Goal: Task Accomplishment & Management: Use online tool/utility

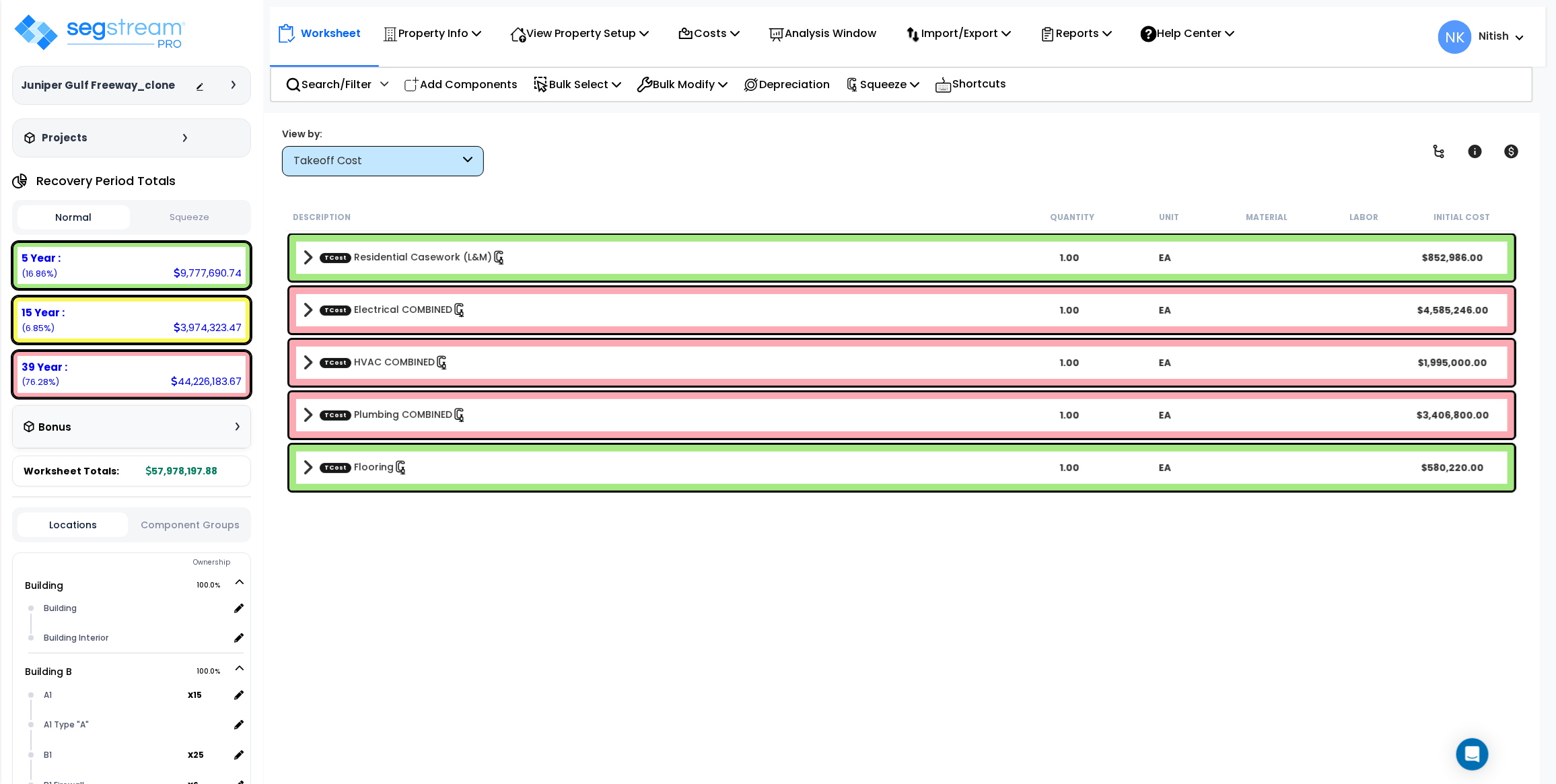
click at [418, 152] on div "Takeoff Cost" at bounding box center [383, 161] width 202 height 30
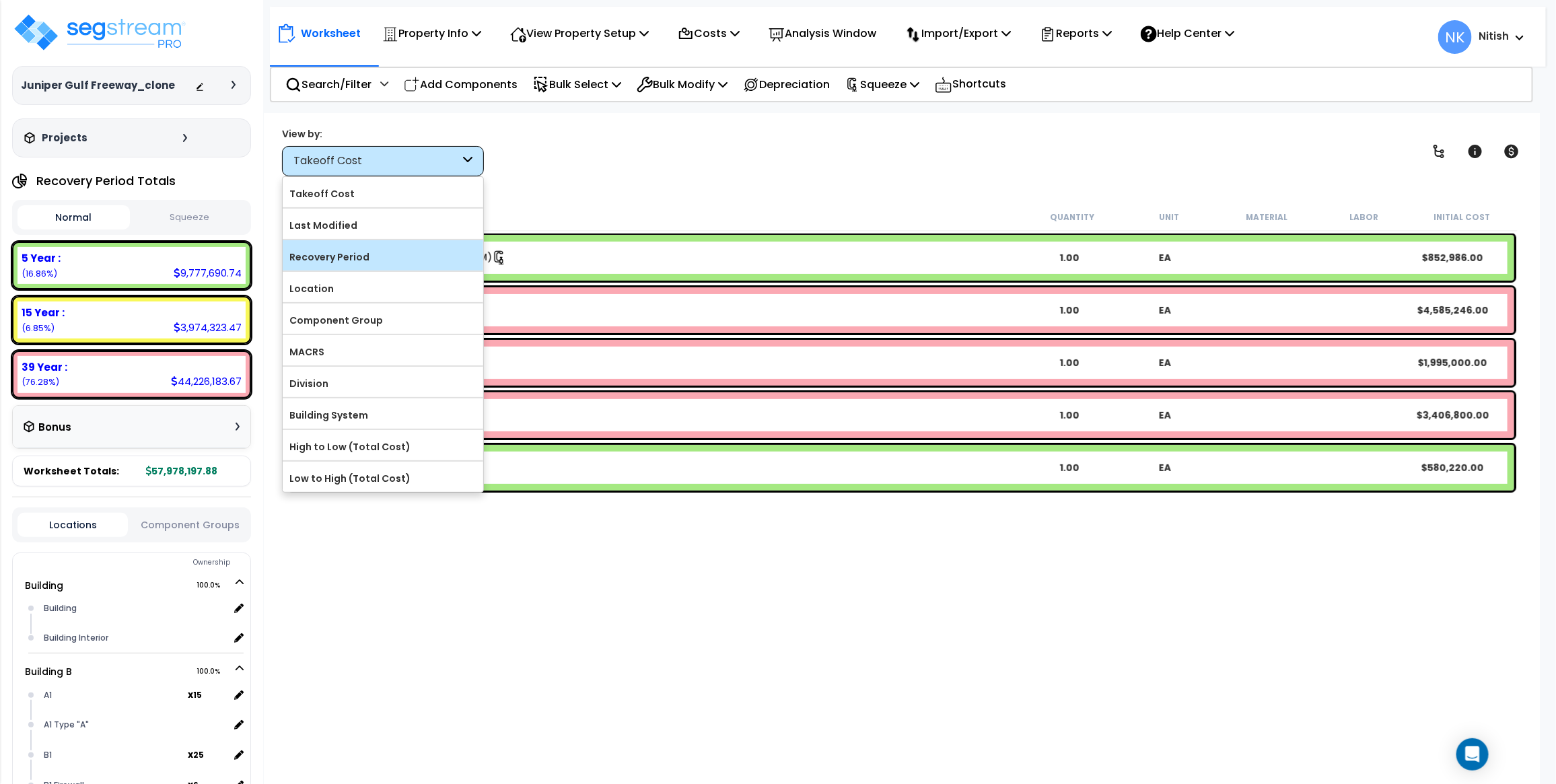
click at [377, 247] on label "Recovery Period" at bounding box center [383, 258] width 200 height 21
click at [0, 0] on input "Recovery Period" at bounding box center [0, 0] width 0 height 0
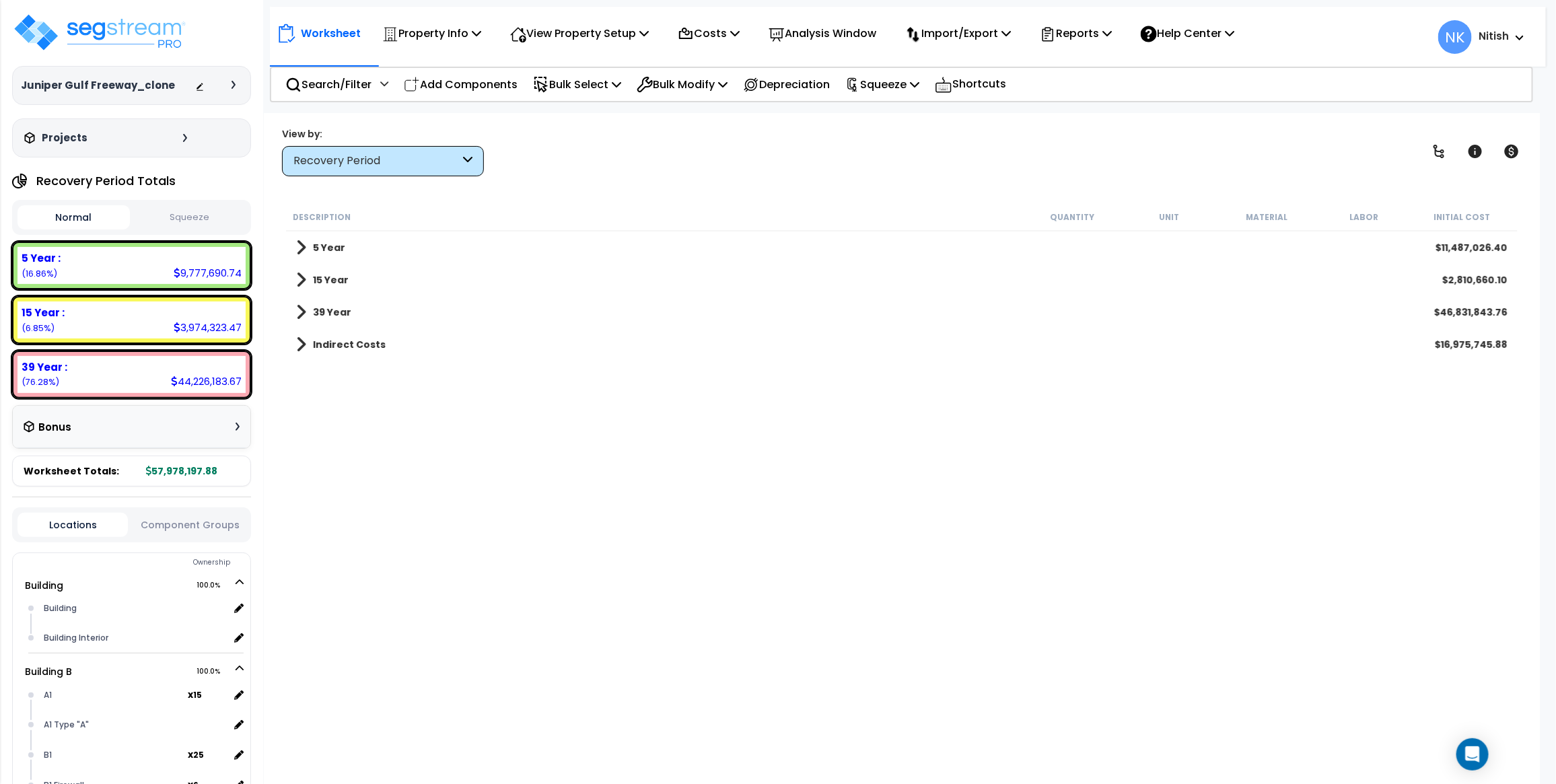
click at [152, 212] on button "Squeeze" at bounding box center [189, 217] width 112 height 23
click at [92, 216] on button "Normal" at bounding box center [74, 217] width 112 height 23
click at [159, 223] on button "Squeeze" at bounding box center [189, 217] width 112 height 23
click at [96, 222] on button "Normal" at bounding box center [74, 217] width 112 height 23
click at [300, 244] on span at bounding box center [301, 247] width 10 height 19
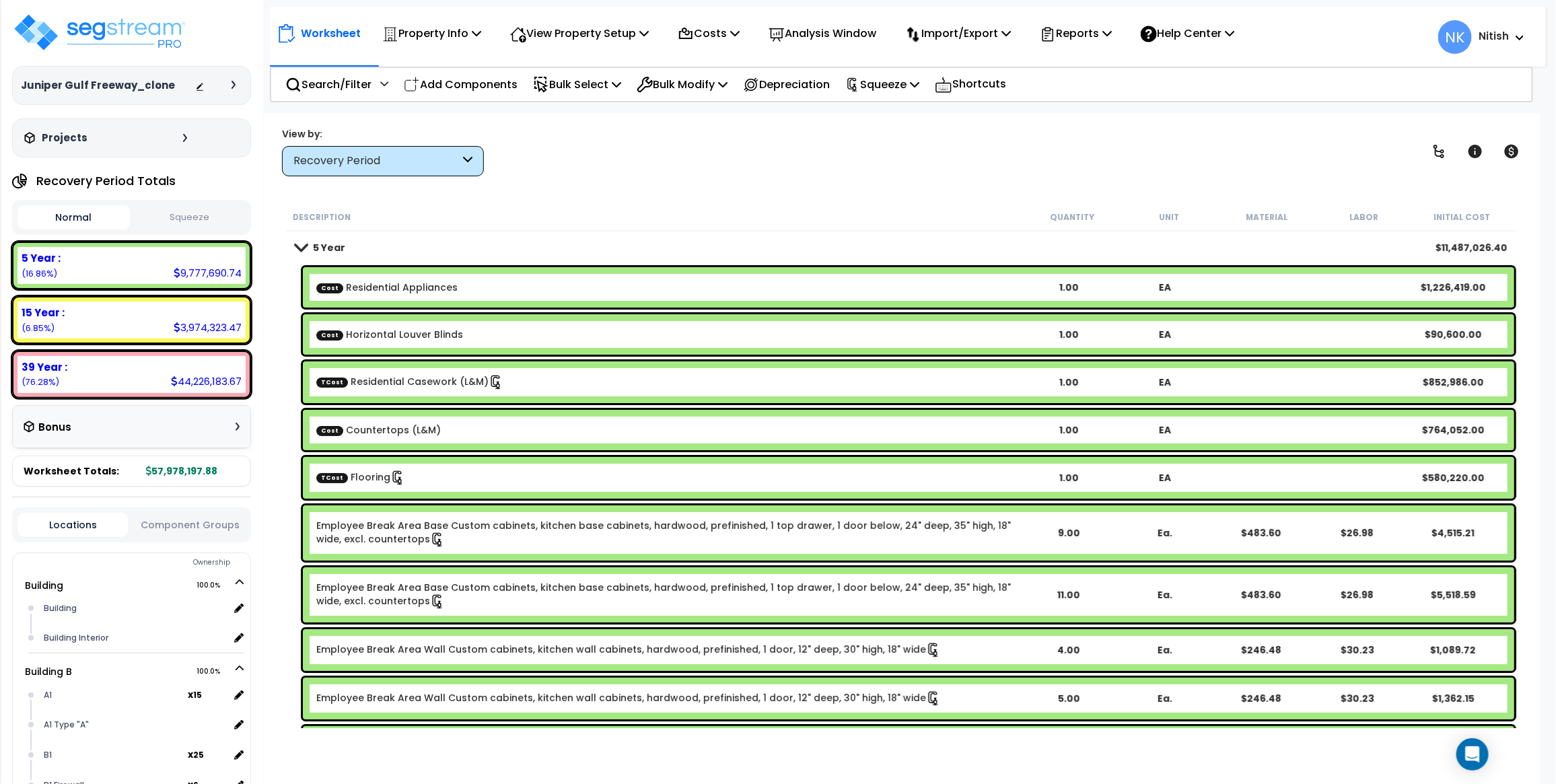
click at [304, 254] on link "5 Year" at bounding box center [320, 247] width 49 height 19
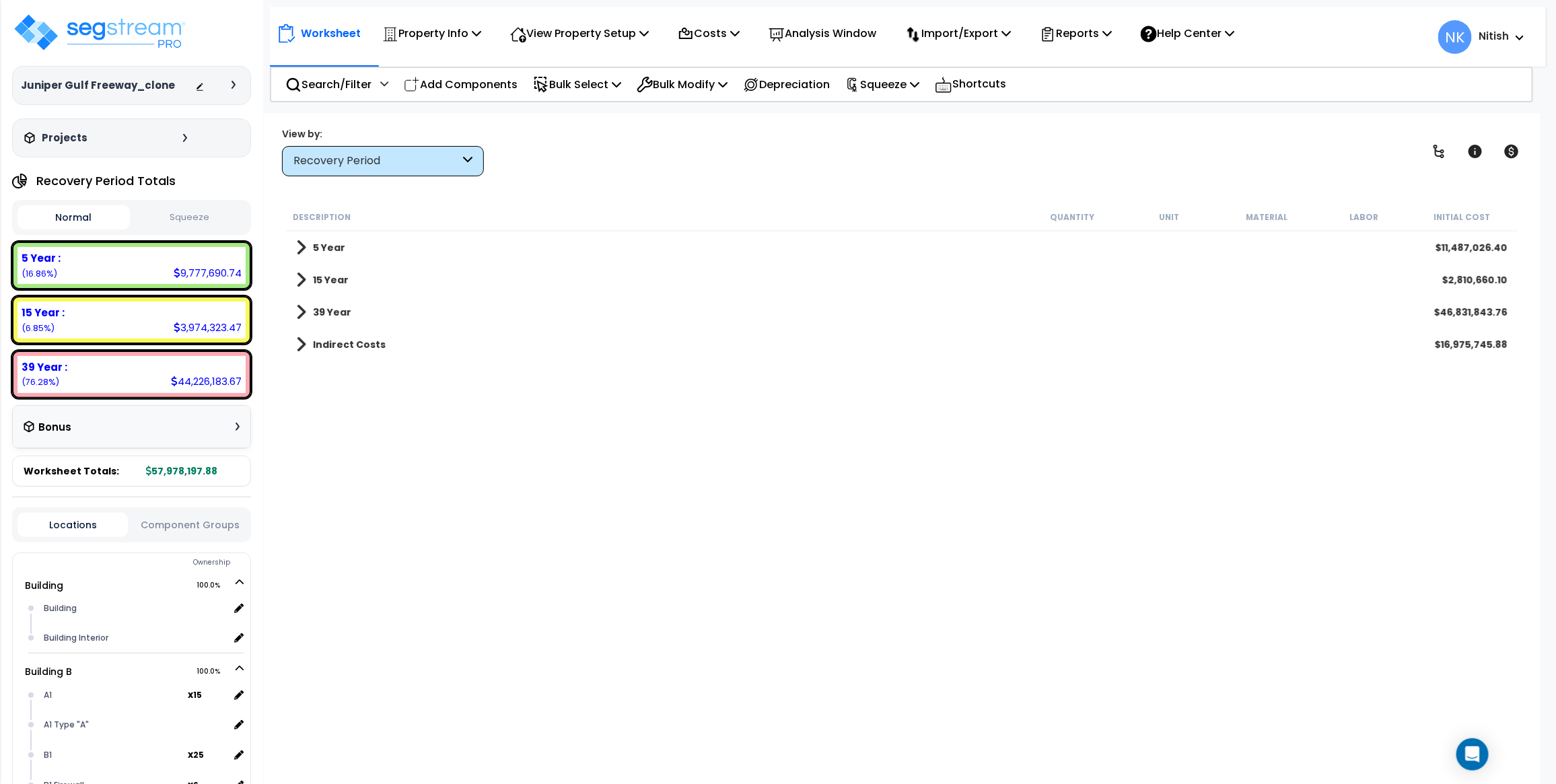
click at [185, 212] on button "Squeeze" at bounding box center [189, 217] width 112 height 23
click at [185, 212] on button "Squeeze" at bounding box center [189, 217] width 112 height 24
click at [34, 211] on button "Normal" at bounding box center [74, 217] width 112 height 23
click at [96, 217] on button "Normal" at bounding box center [74, 217] width 112 height 24
click at [152, 215] on button "Squeeze" at bounding box center [189, 217] width 112 height 23
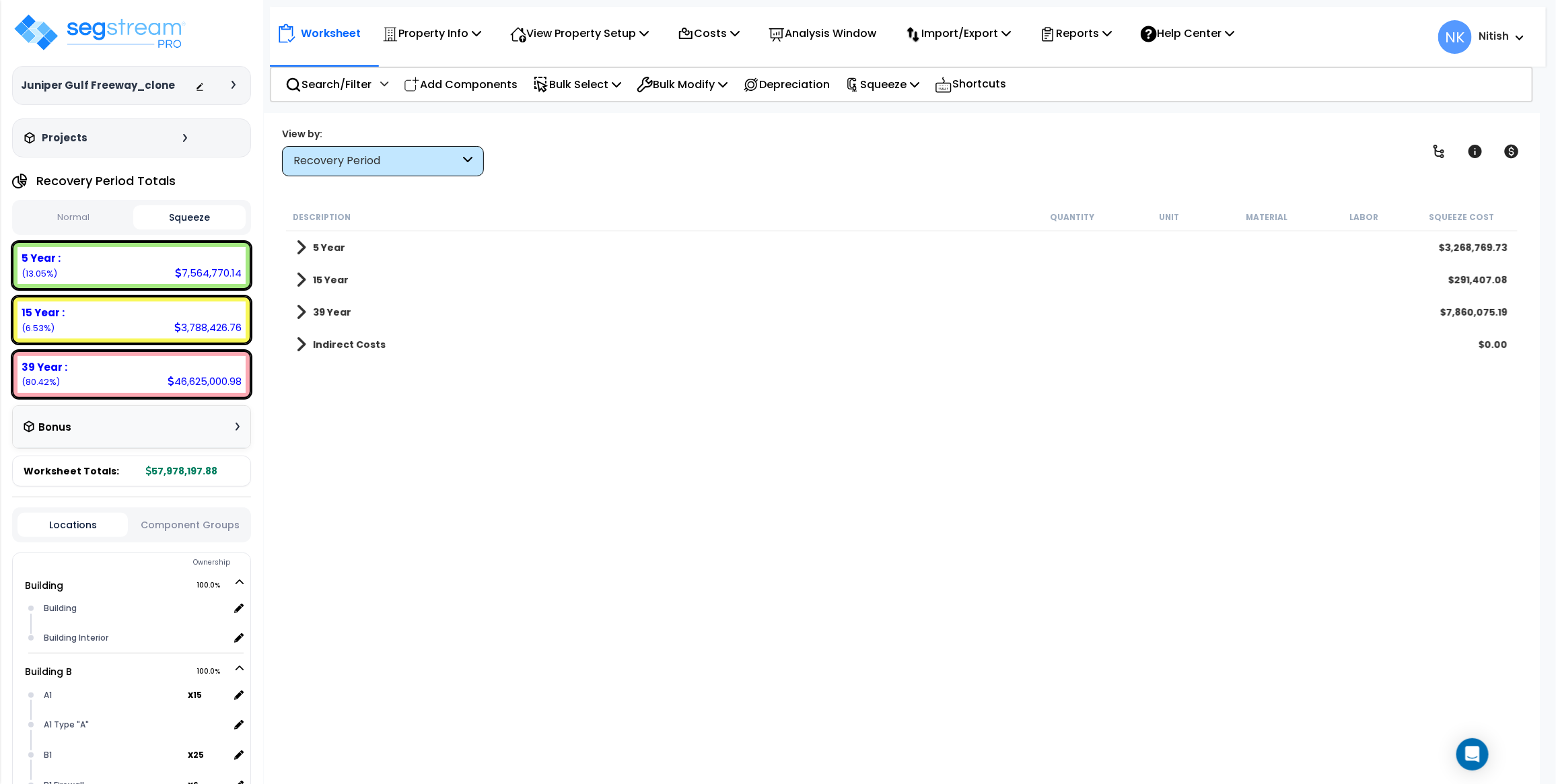
click at [68, 216] on button "Normal" at bounding box center [74, 217] width 112 height 23
click at [182, 216] on button "Squeeze" at bounding box center [189, 217] width 112 height 23
click at [65, 227] on button "Normal" at bounding box center [74, 217] width 112 height 23
click at [738, 21] on div "Costs" at bounding box center [708, 34] width 62 height 32
click at [750, 68] on link "Indirect Costs" at bounding box center [737, 64] width 133 height 27
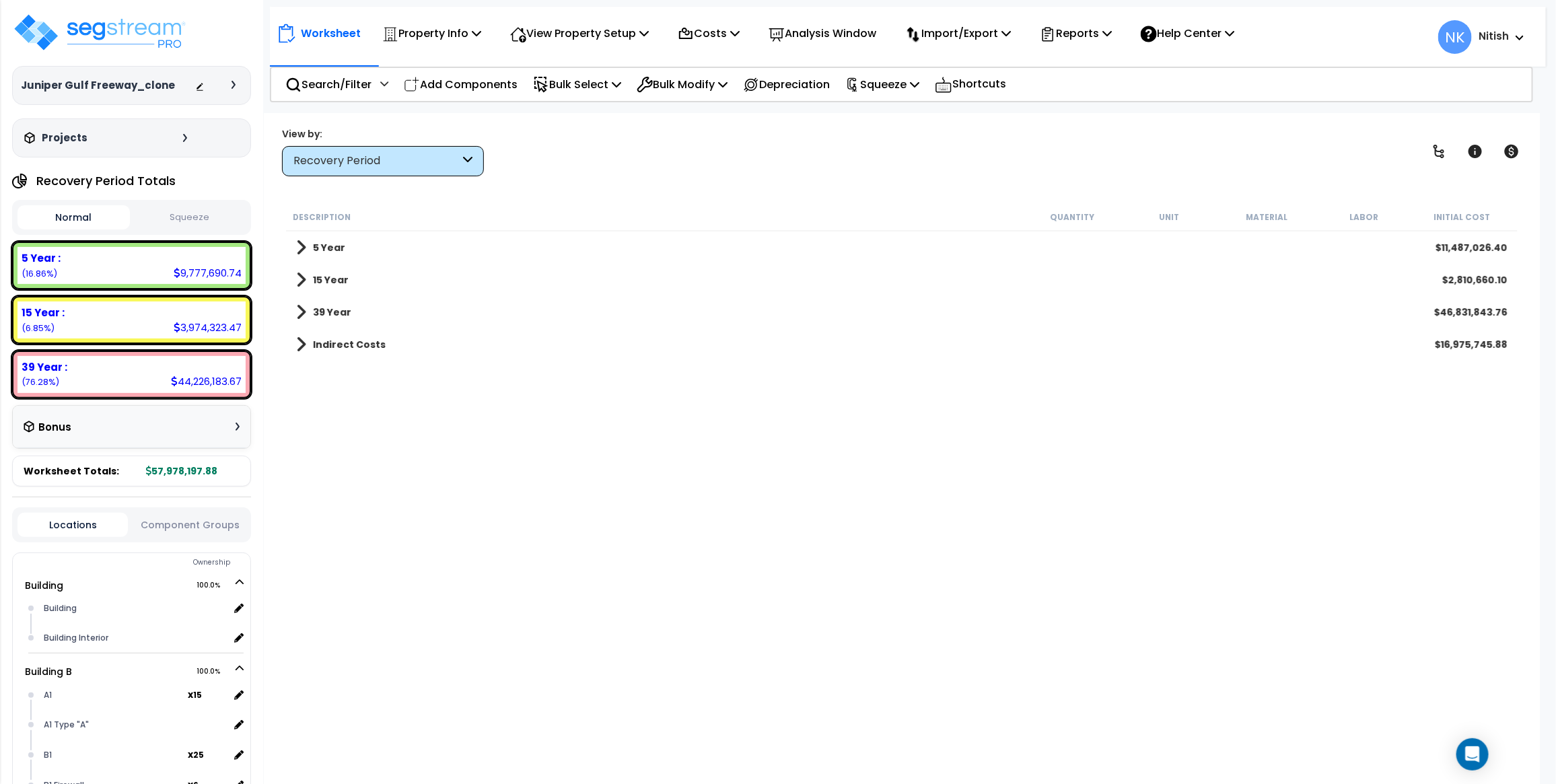
click at [232, 85] on icon at bounding box center [233, 84] width 4 height 8
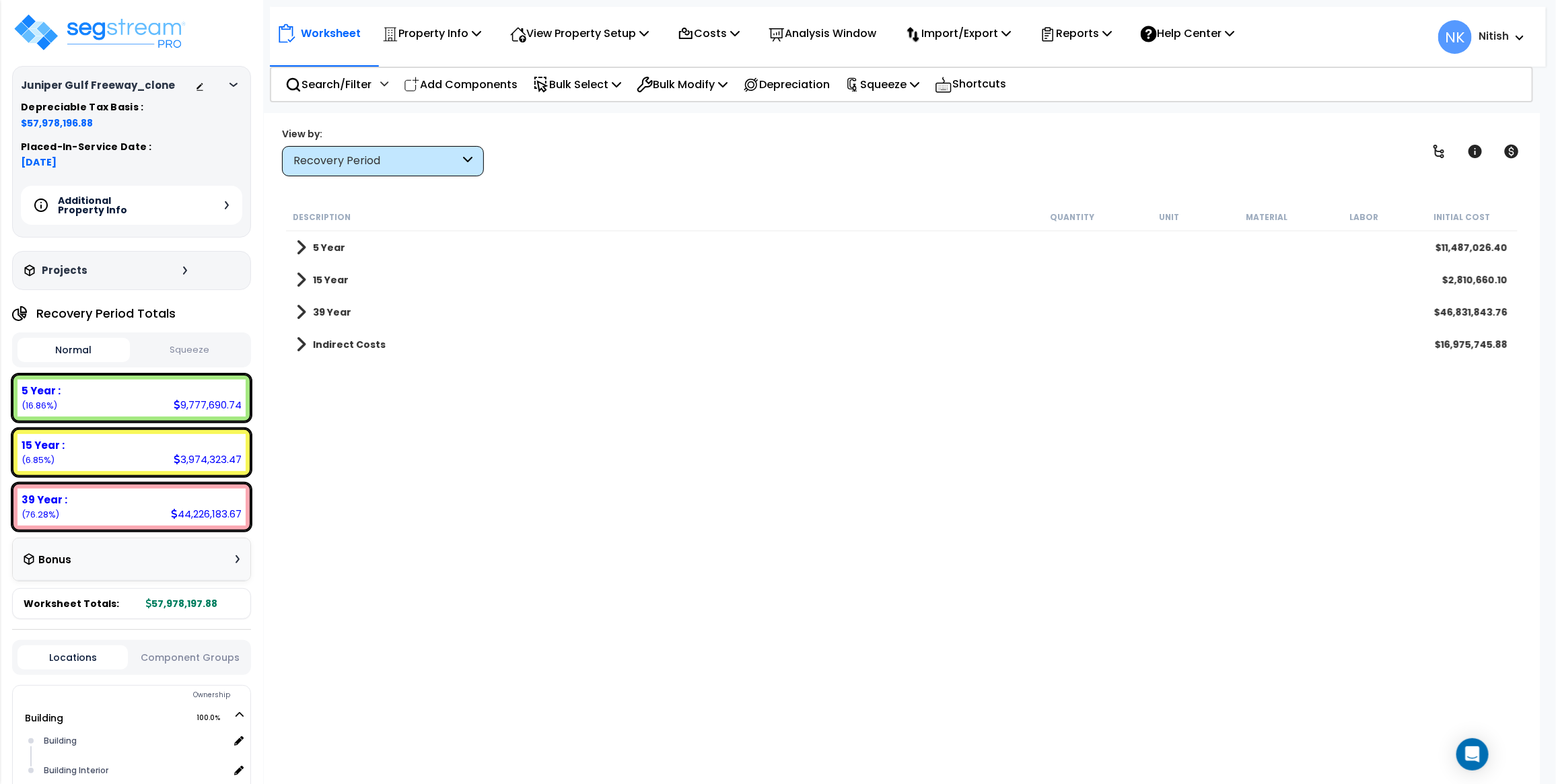
click at [225, 206] on icon at bounding box center [227, 205] width 4 height 8
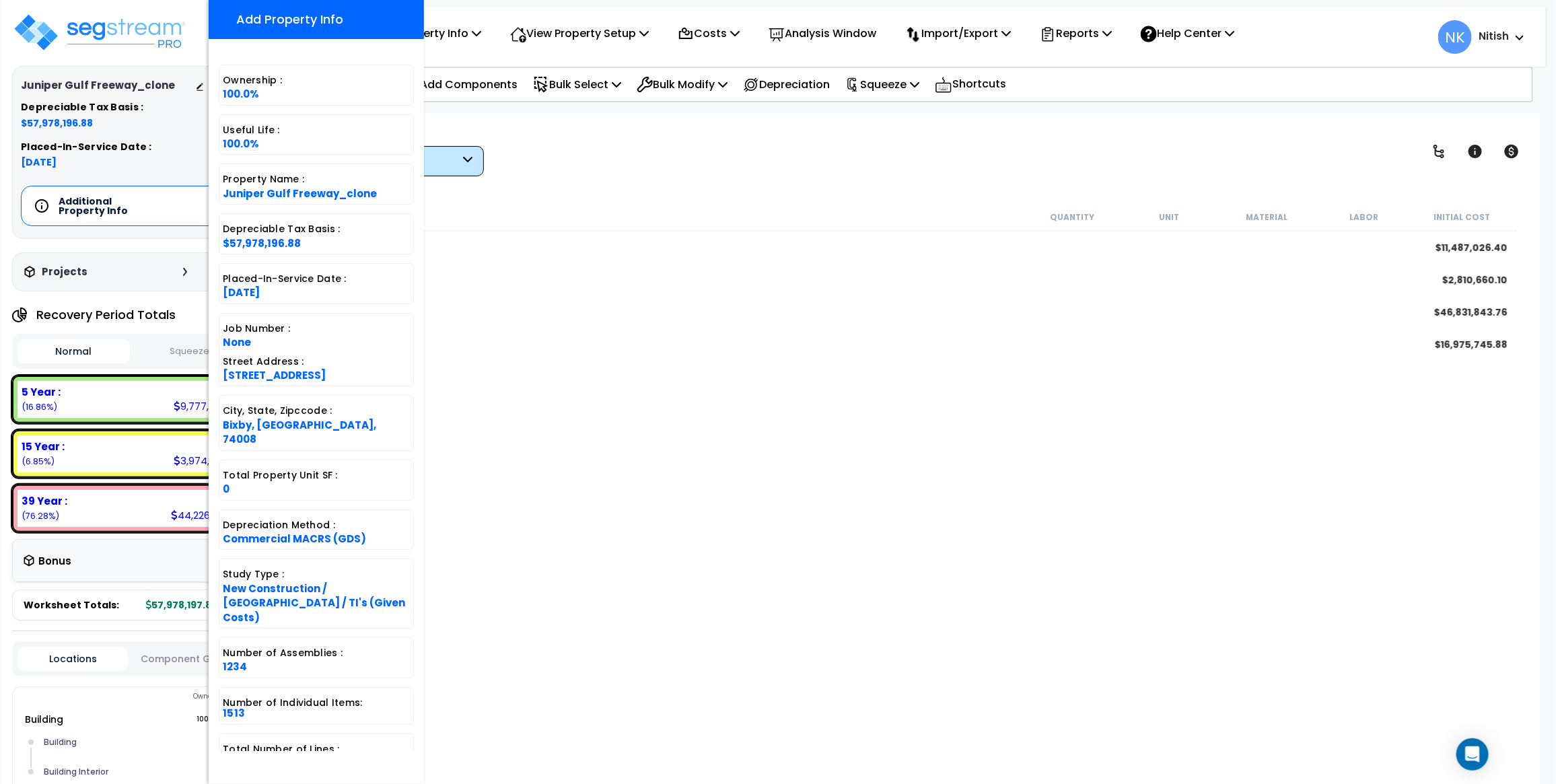
click at [192, 164] on span "[DATE]" at bounding box center [131, 162] width 221 height 13
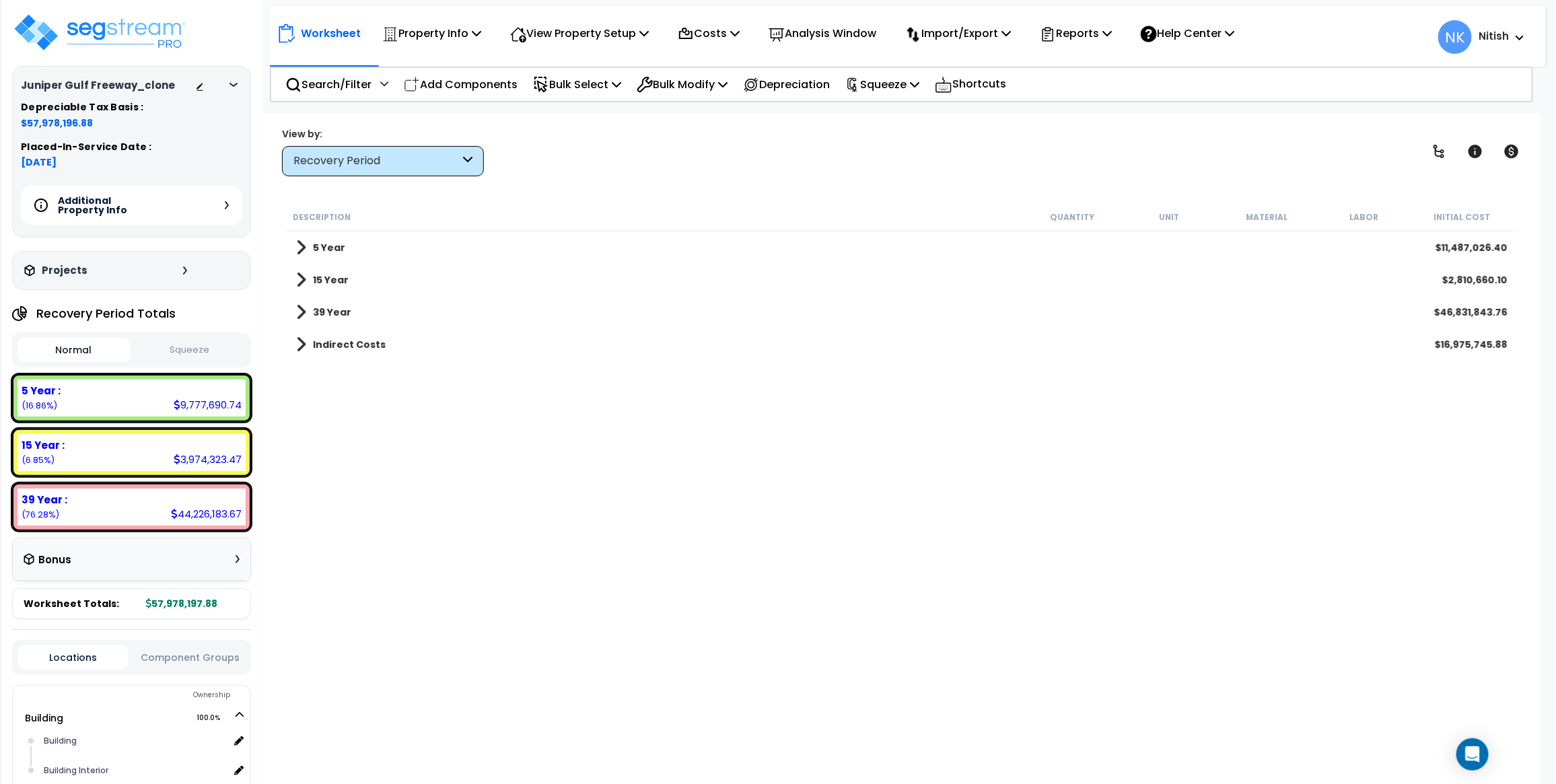
click at [228, 200] on div "Additional Property Info" at bounding box center [131, 205] width 221 height 39
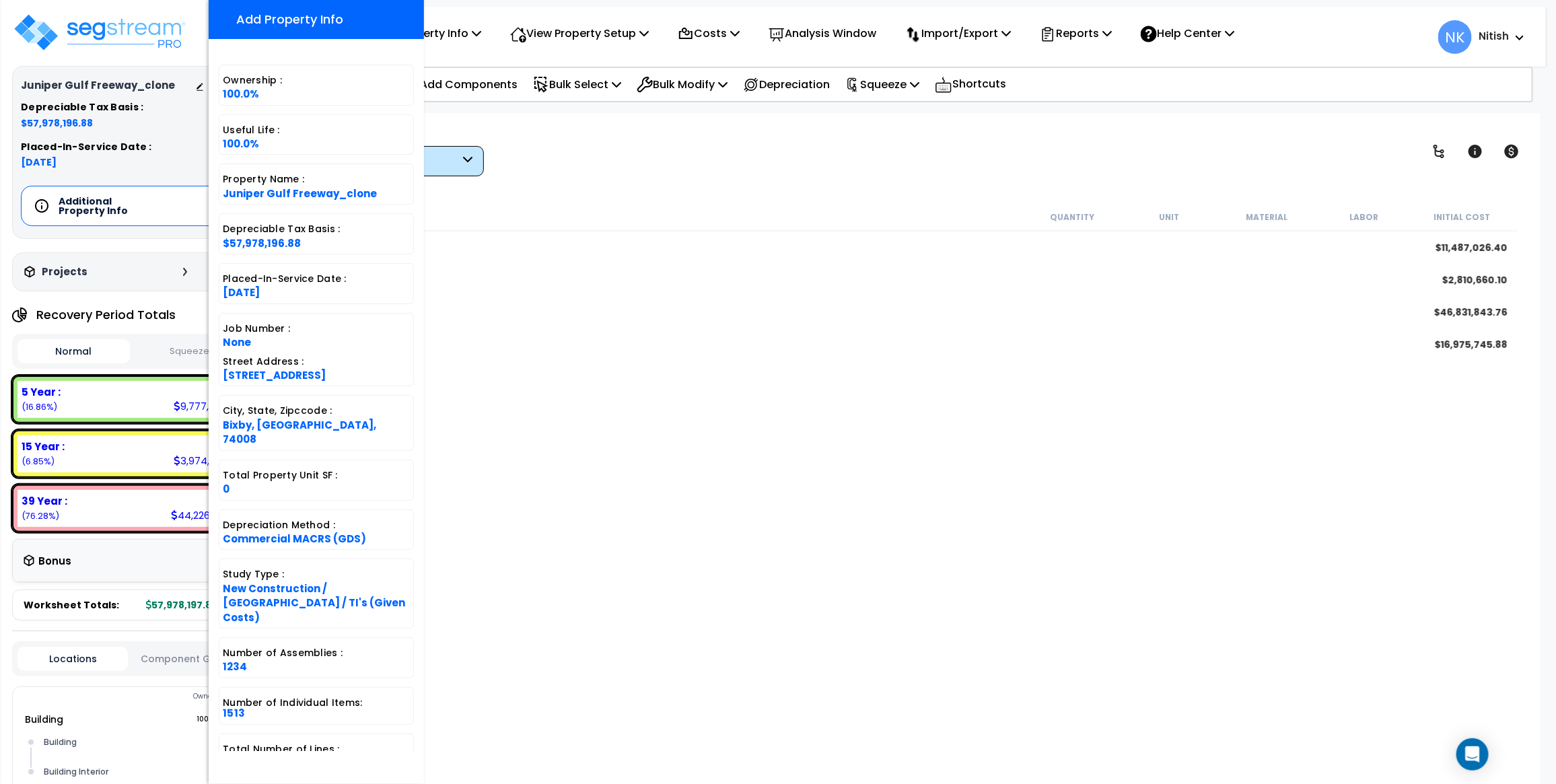
click at [532, 141] on div "View by: Recovery Period Takeoff Cost" at bounding box center [901, 151] width 1249 height 50
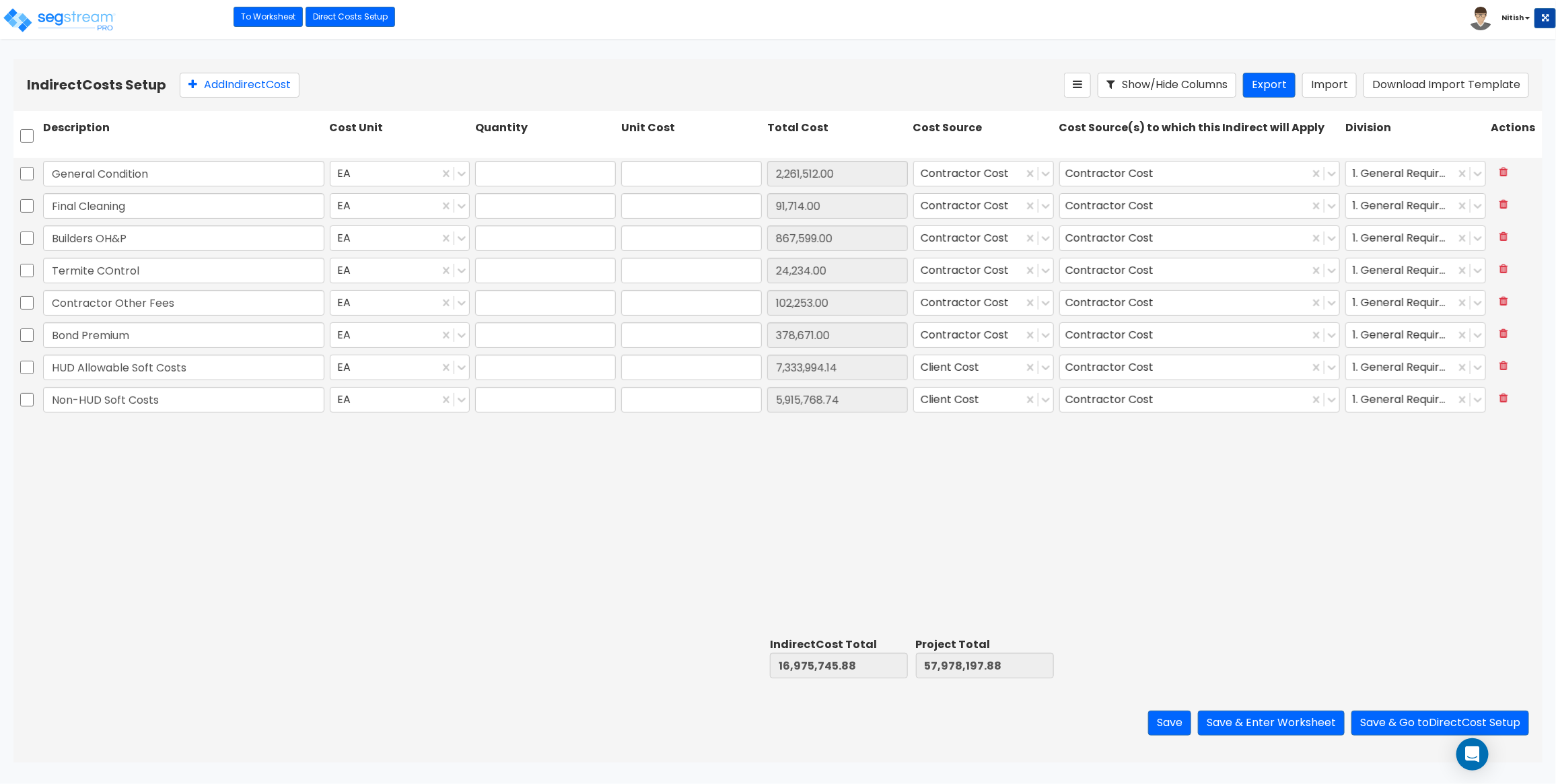
type input "1.00"
type input "2,261,512.00"
type input "1.00"
type input "91,714.00"
type input "1.00"
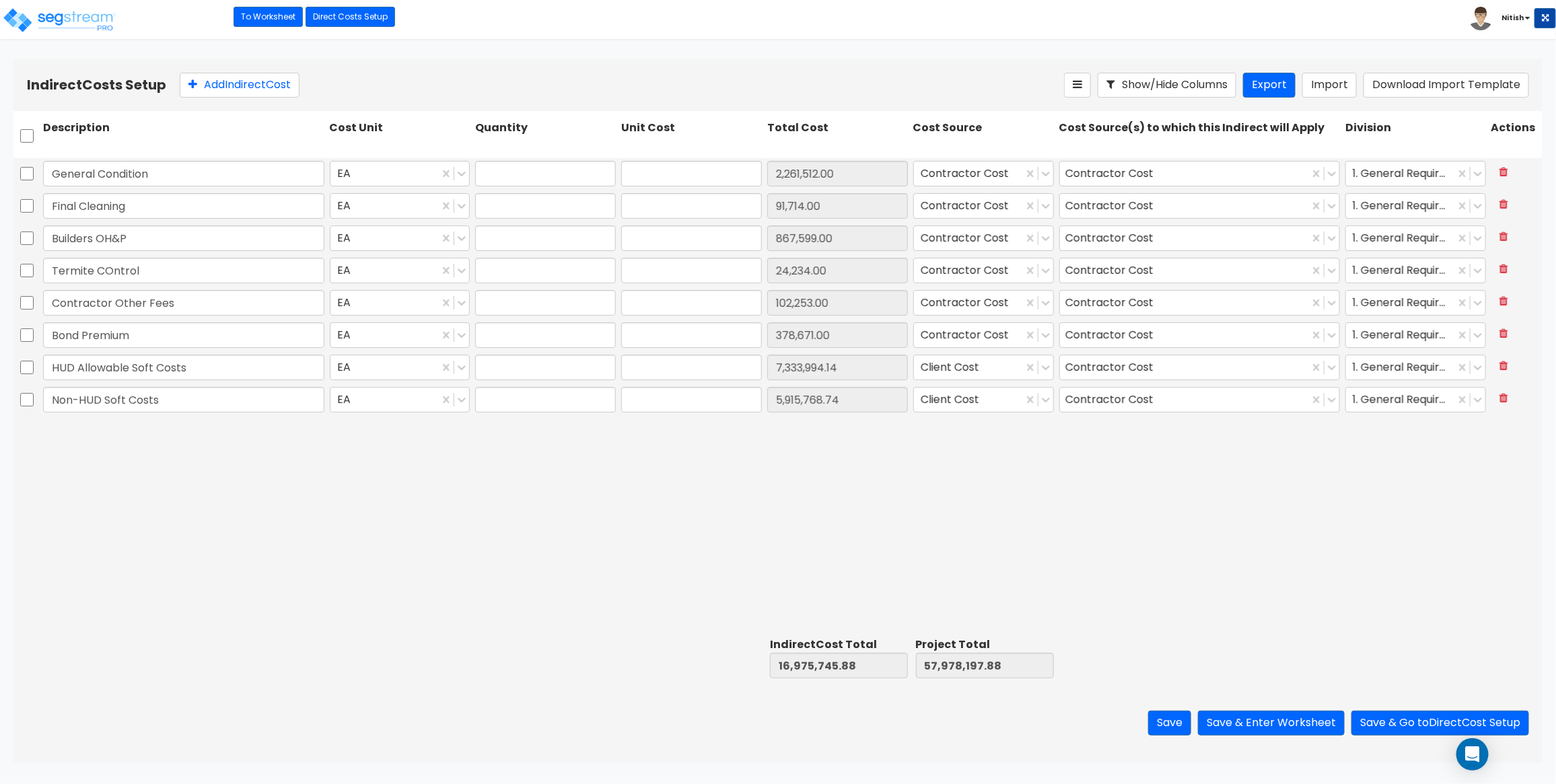
type input "867,599.00"
type input "1.00"
type input "24,234.00"
type input "1.00"
type input "102,253.00"
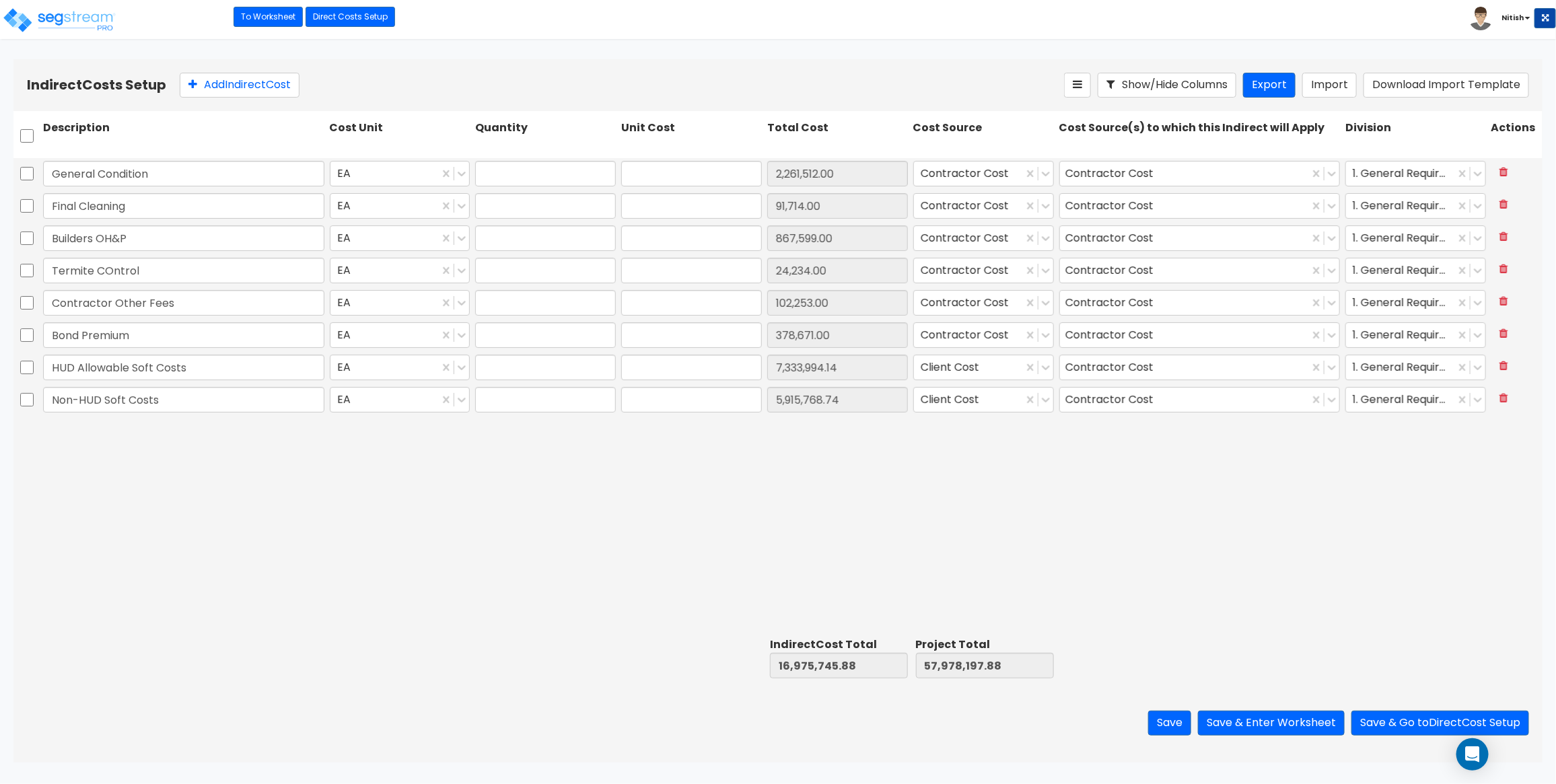
type input "1.00"
type input "378,671.00"
type input "1.00"
type input "7,333,994.14"
type input "1.00"
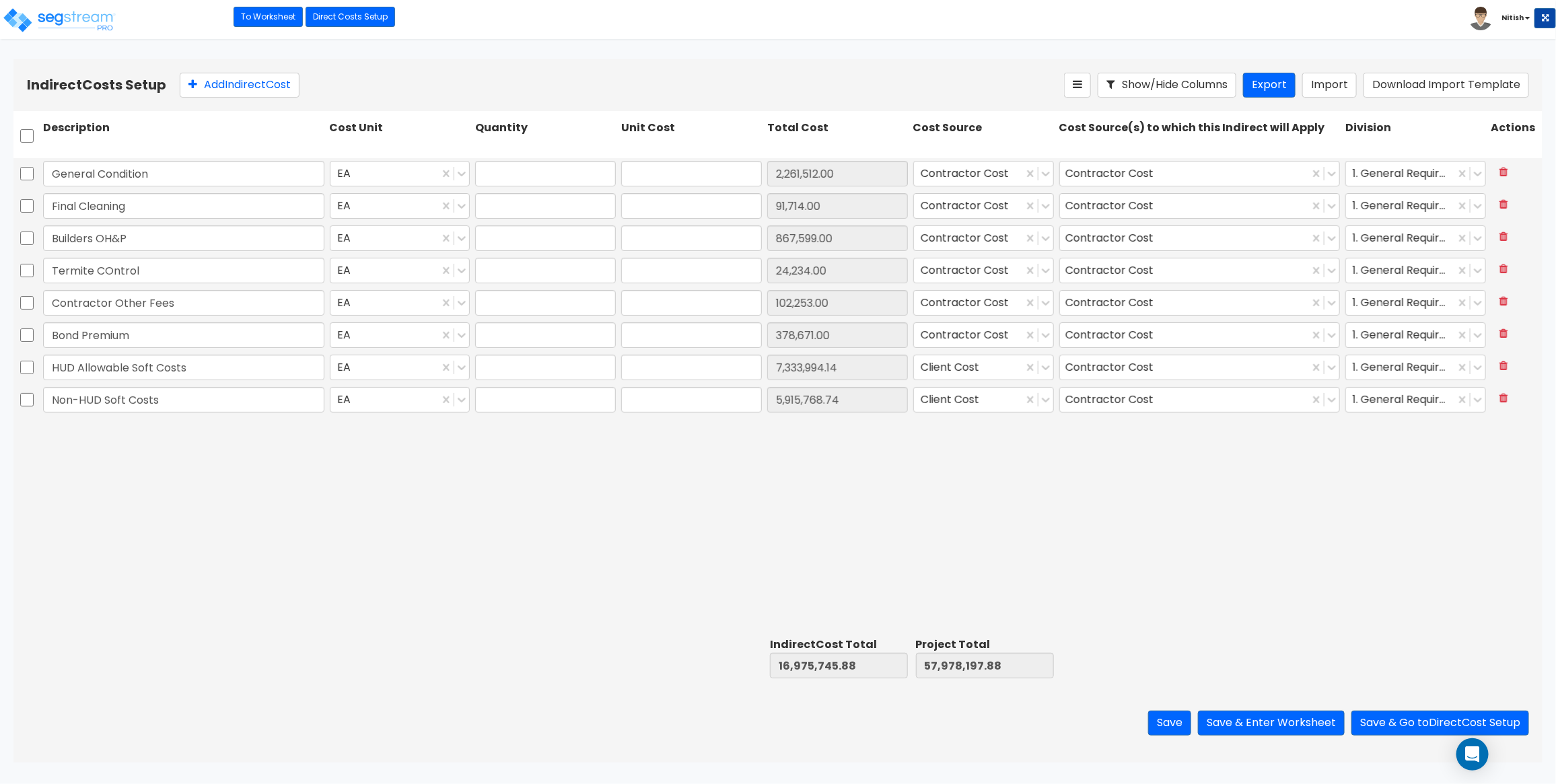
type input "5,915,768.74"
